Goal: Check status: Check status

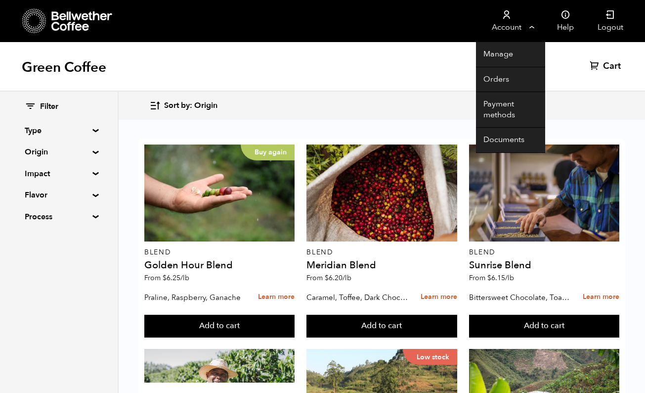
click at [524, 30] on link "Account" at bounding box center [506, 21] width 61 height 42
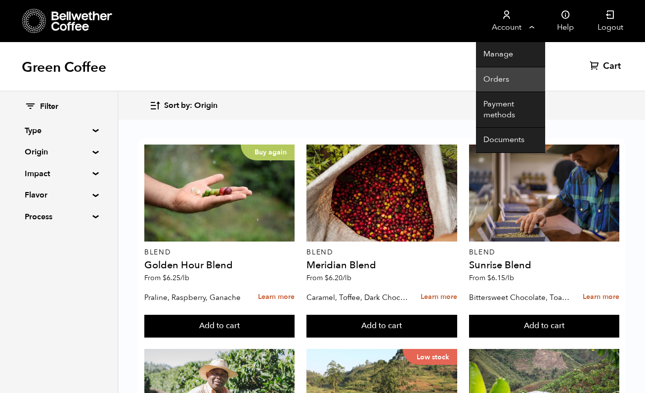
click at [501, 79] on link "Orders" at bounding box center [510, 79] width 69 height 25
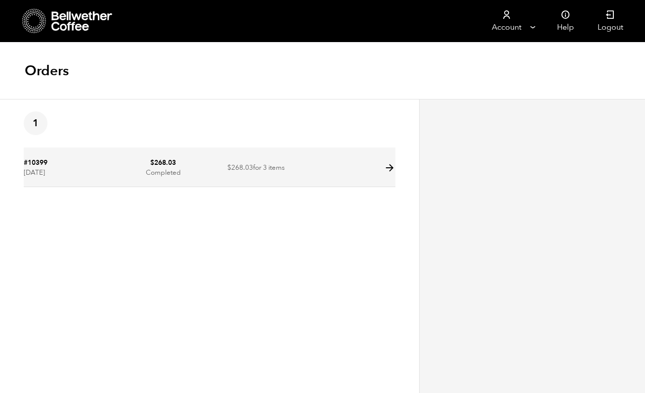
click at [389, 162] on icon at bounding box center [389, 167] width 11 height 11
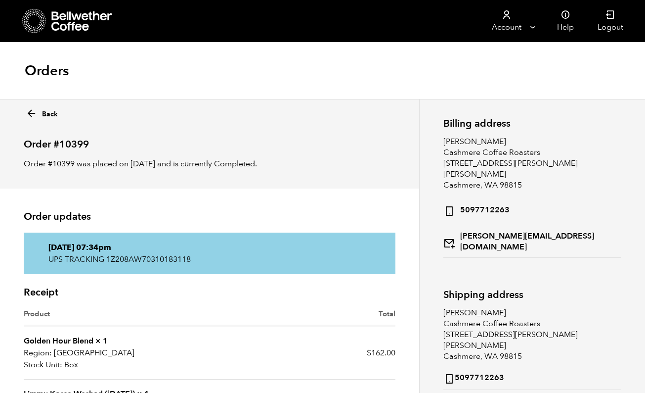
drag, startPoint x: 24, startPoint y: 143, endPoint x: 94, endPoint y: 146, distance: 70.3
click at [94, 146] on h2 "Order #10399" at bounding box center [210, 140] width 372 height 20
drag, startPoint x: 94, startPoint y: 146, endPoint x: 85, endPoint y: 145, distance: 9.4
copy h2 "Order #10399"
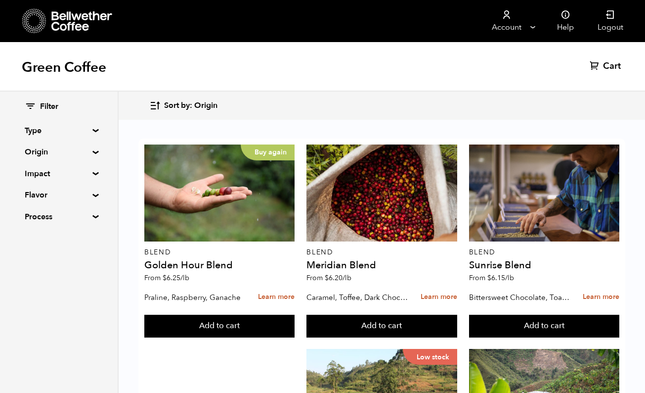
scroll to position [1196, 0]
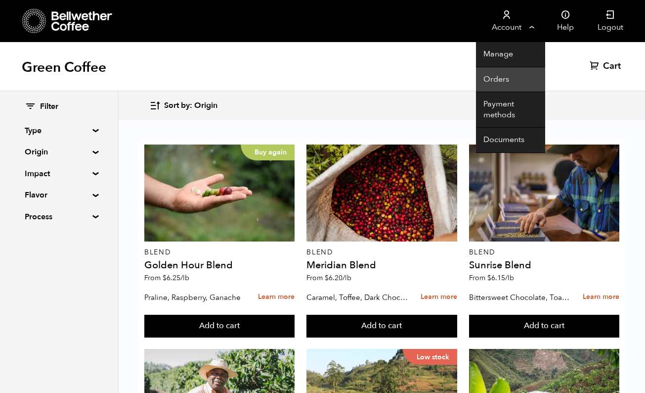
click at [508, 78] on link "Orders" at bounding box center [510, 79] width 69 height 25
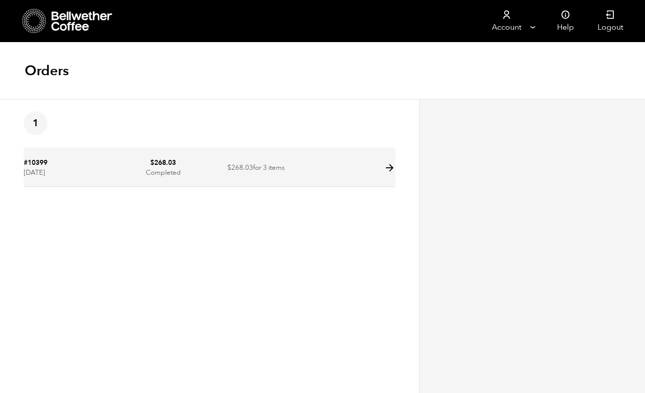
click at [390, 166] on icon at bounding box center [389, 167] width 11 height 11
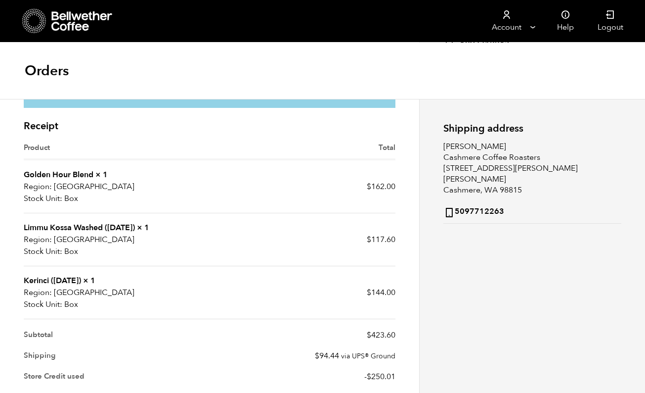
scroll to position [179, 0]
